Goal: Transaction & Acquisition: Purchase product/service

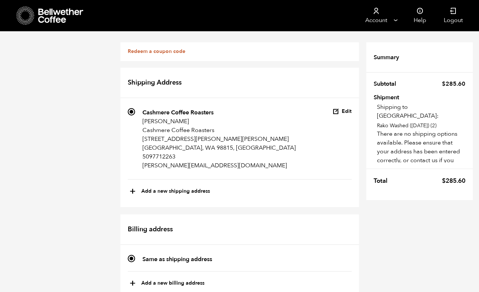
click at [44, 15] on icon at bounding box center [61, 15] width 46 height 15
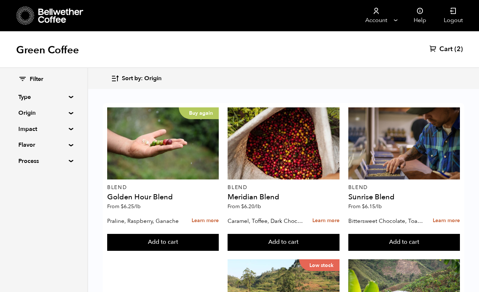
scroll to position [428, 0]
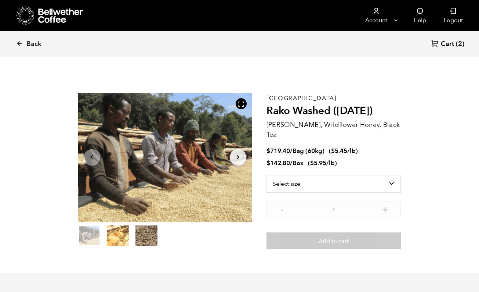
scroll to position [320, 314]
click at [300, 175] on select "Select size Bag (60kg) (132 lbs) Box (24 lbs)" at bounding box center [334, 184] width 135 height 18
select select "box"
click at [267, 175] on select "Select size Bag (60kg) (132 lbs) Box (24 lbs)" at bounding box center [334, 184] width 135 height 18
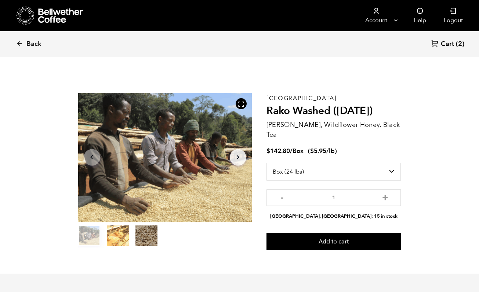
click at [455, 45] on link "Cart (2)" at bounding box center [448, 44] width 33 height 10
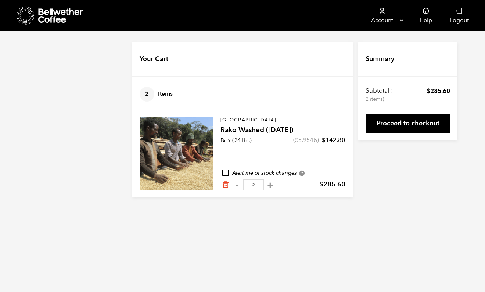
click at [402, 123] on link "Proceed to checkout" at bounding box center [407, 123] width 84 height 19
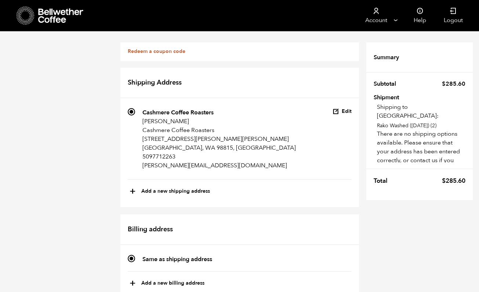
click at [32, 17] on icon at bounding box center [26, 15] width 18 height 19
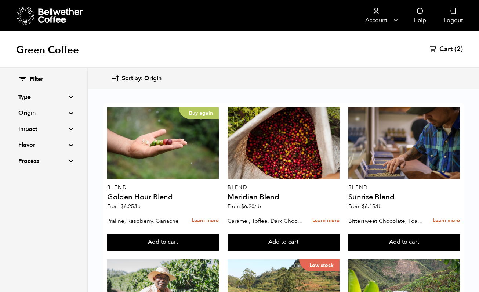
click at [443, 47] on span "Cart" at bounding box center [446, 49] width 13 height 9
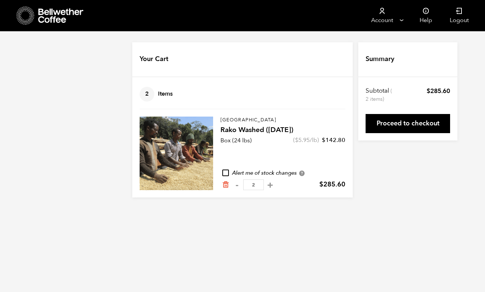
click at [227, 184] on icon "Remove from cart" at bounding box center [225, 184] width 7 height 7
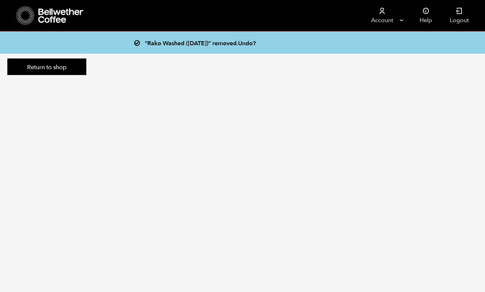
click at [48, 71] on link "Return to shop" at bounding box center [46, 66] width 79 height 17
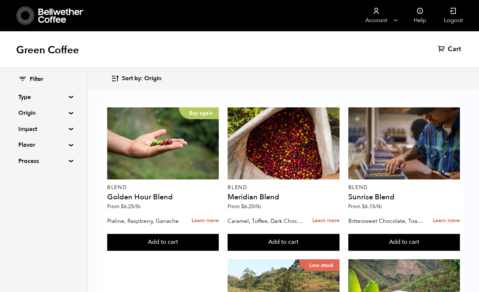
scroll to position [444, 0]
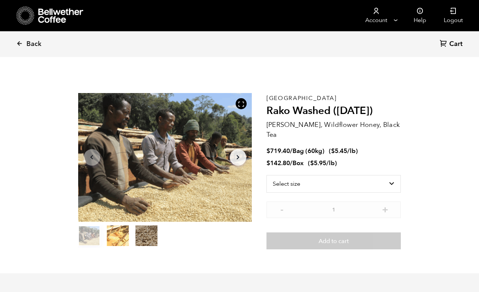
scroll to position [320, 314]
click at [318, 175] on select "Select size Bag (60kg) (132 lbs) Box (24 lbs)" at bounding box center [334, 184] width 135 height 18
select select "box"
click at [267, 175] on select "Select size Bag (60kg) (132 lbs) Box (24 lbs)" at bounding box center [334, 184] width 135 height 18
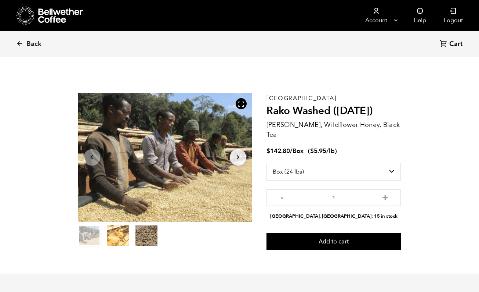
click at [387, 193] on button "+" at bounding box center [385, 196] width 9 height 7
type input "2"
click at [355, 233] on button "Add to cart" at bounding box center [334, 241] width 135 height 17
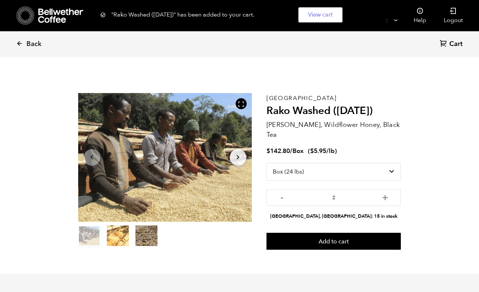
click at [315, 14] on link "View cart" at bounding box center [321, 14] width 44 height 15
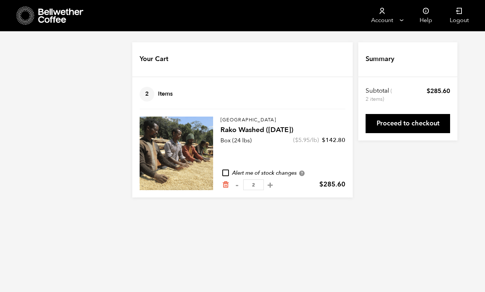
click at [383, 131] on link "Proceed to checkout" at bounding box center [407, 123] width 84 height 19
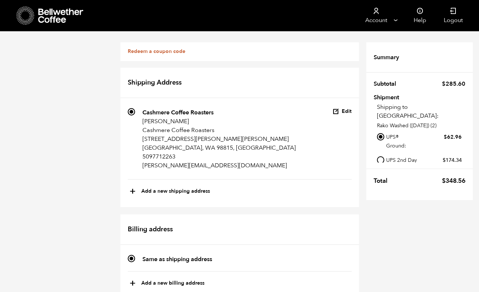
scroll to position [231, 0]
